Goal: Task Accomplishment & Management: Use online tool/utility

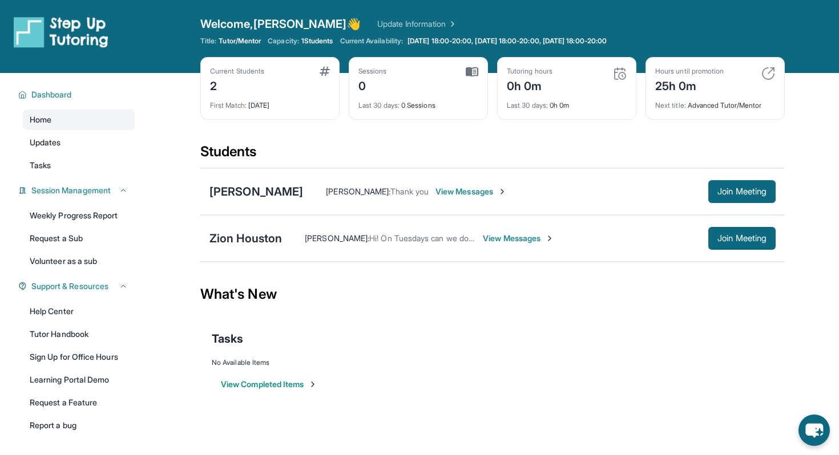
scroll to position [54, 0]
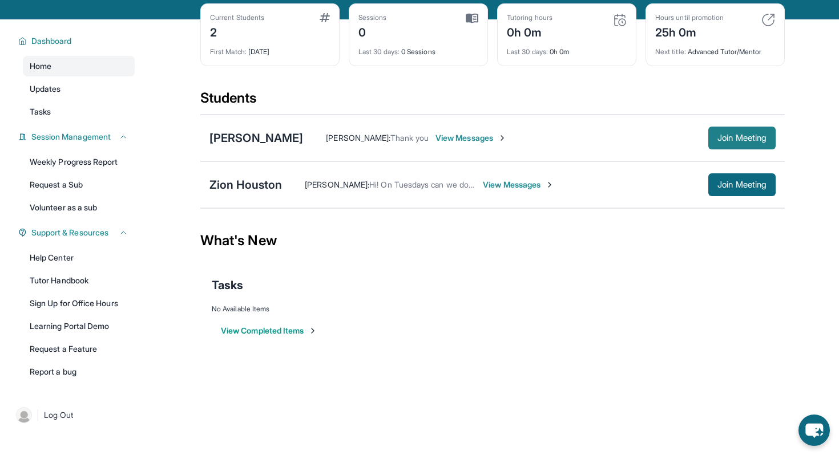
click at [726, 146] on button "Join Meeting" at bounding box center [741, 138] width 67 height 23
click at [277, 136] on div "[PERSON_NAME]" at bounding box center [256, 138] width 94 height 16
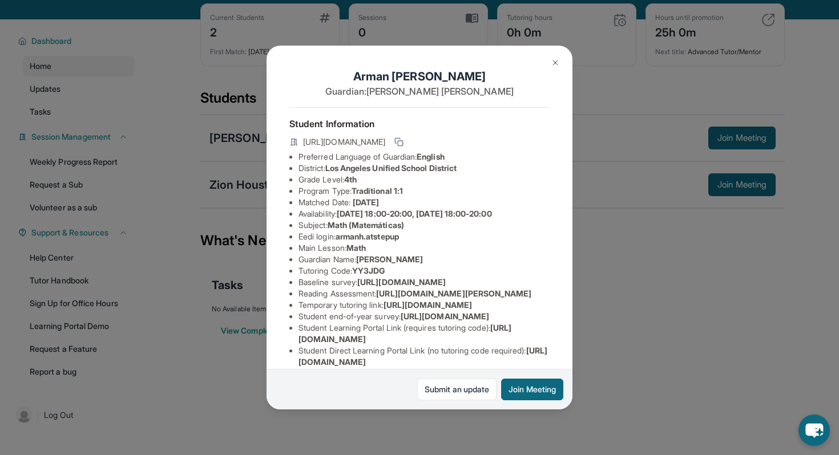
click at [219, 143] on div "[PERSON_NAME] Guardian: [PERSON_NAME] Student Information [URL][DOMAIN_NAME] Pr…" at bounding box center [419, 227] width 839 height 455
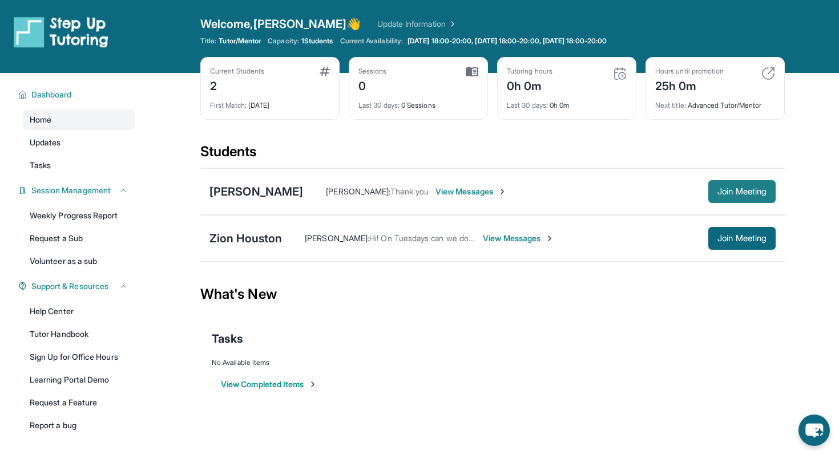
click at [752, 191] on span "Join Meeting" at bounding box center [741, 191] width 49 height 7
